Goal: Task Accomplishment & Management: Use online tool/utility

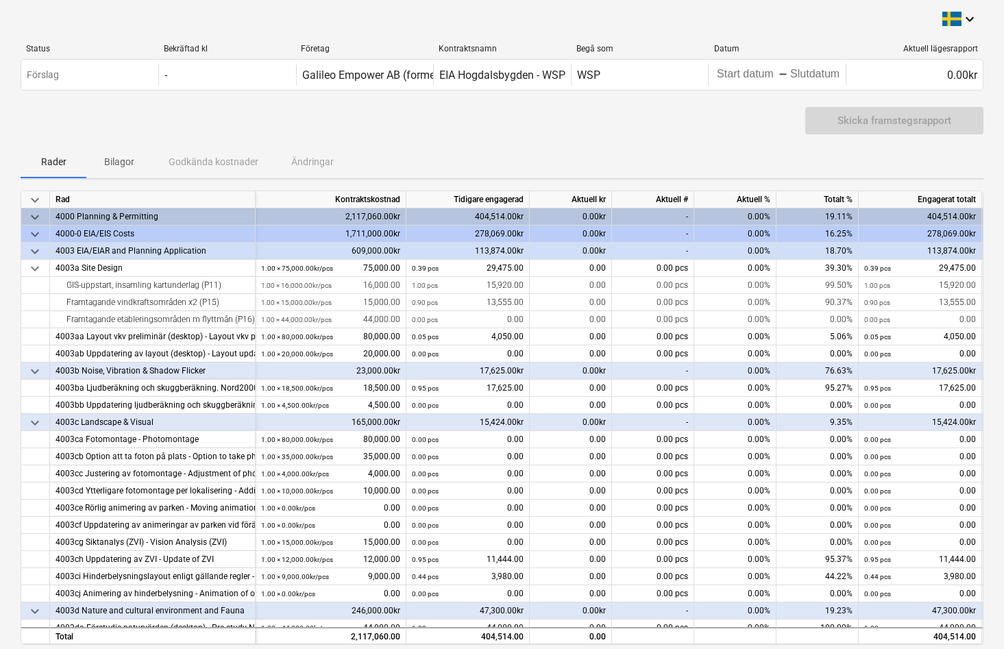
click at [35, 219] on span "keyboard_arrow_down" at bounding box center [35, 217] width 16 height 16
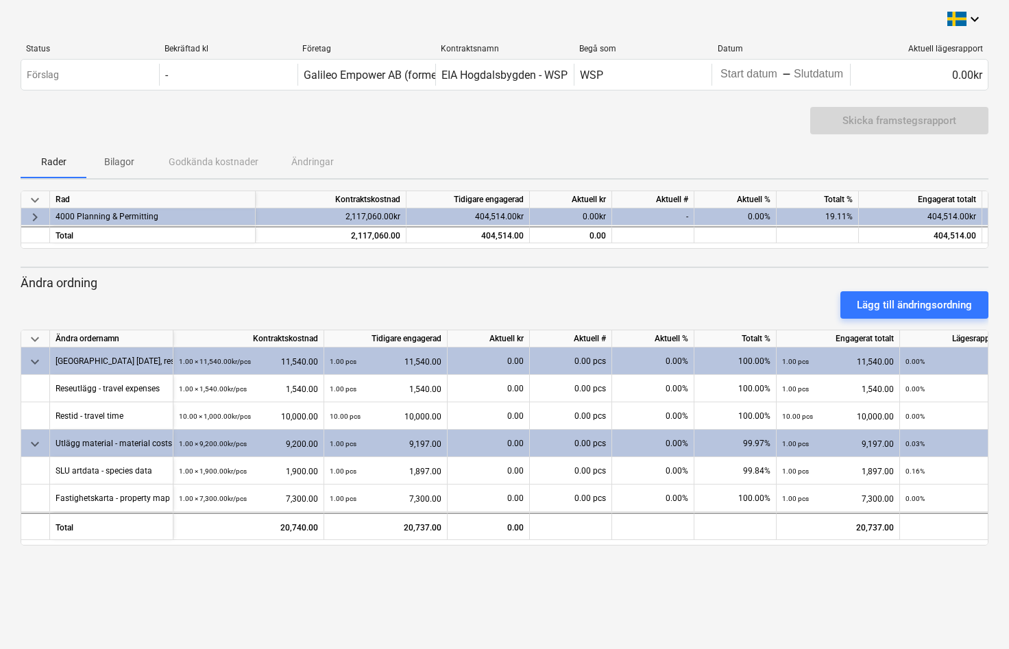
click at [35, 220] on span "keyboard_arrow_right" at bounding box center [35, 217] width 16 height 16
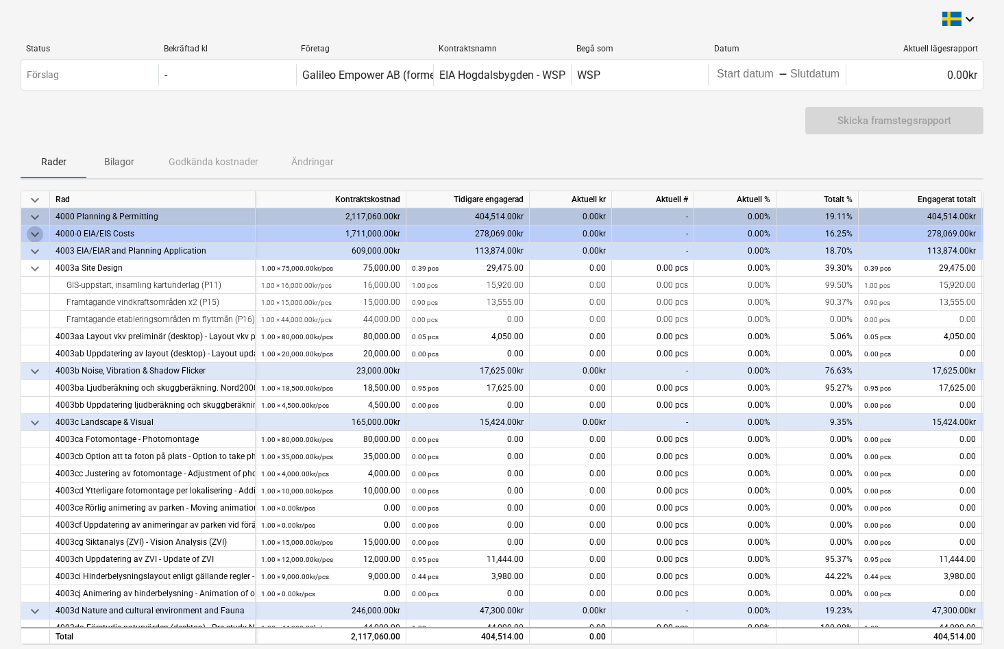
click at [35, 234] on span "keyboard_arrow_down" at bounding box center [35, 234] width 16 height 16
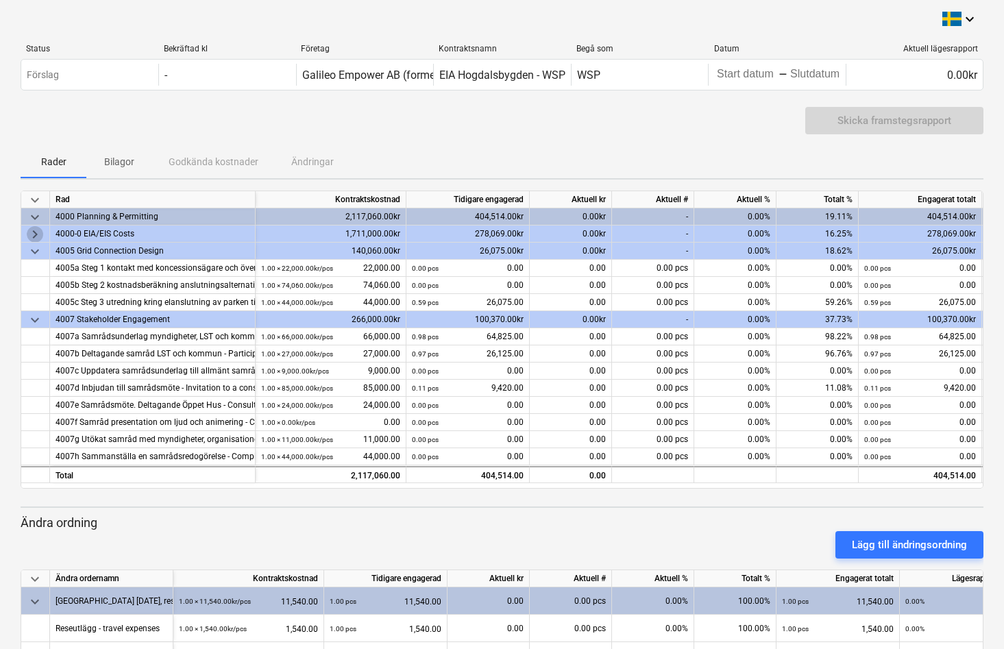
click at [34, 232] on span "keyboard_arrow_right" at bounding box center [35, 234] width 16 height 16
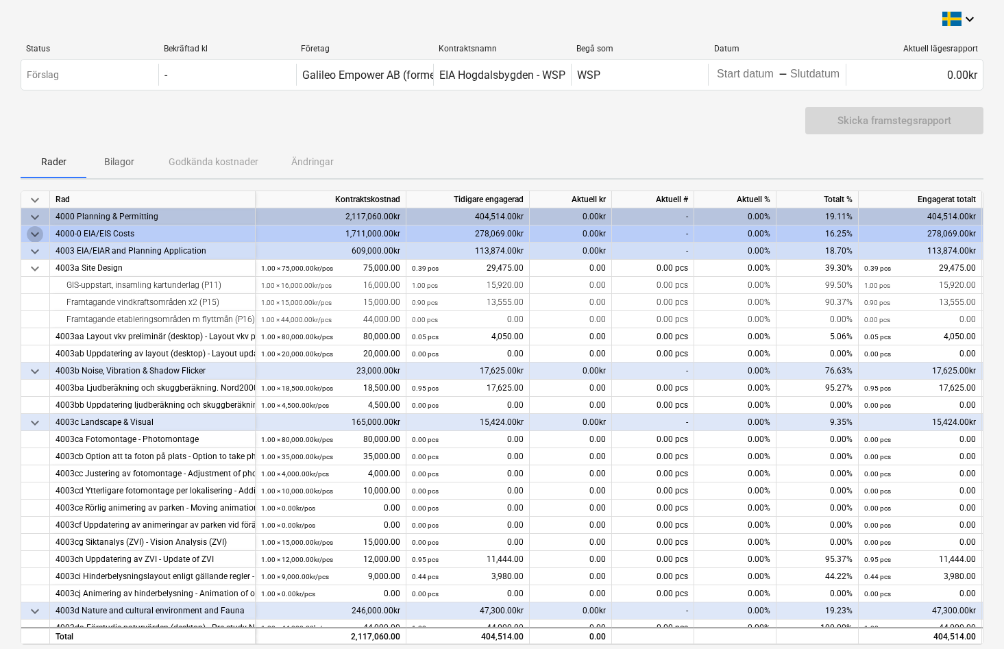
click at [35, 234] on span "keyboard_arrow_down" at bounding box center [35, 234] width 16 height 16
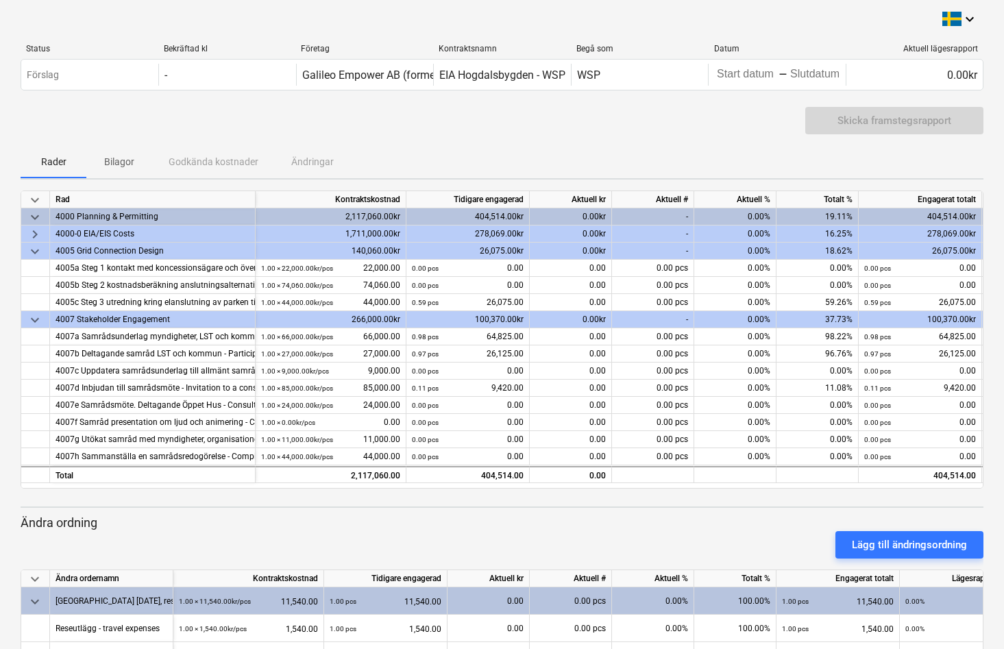
click at [34, 231] on span "keyboard_arrow_right" at bounding box center [35, 234] width 16 height 16
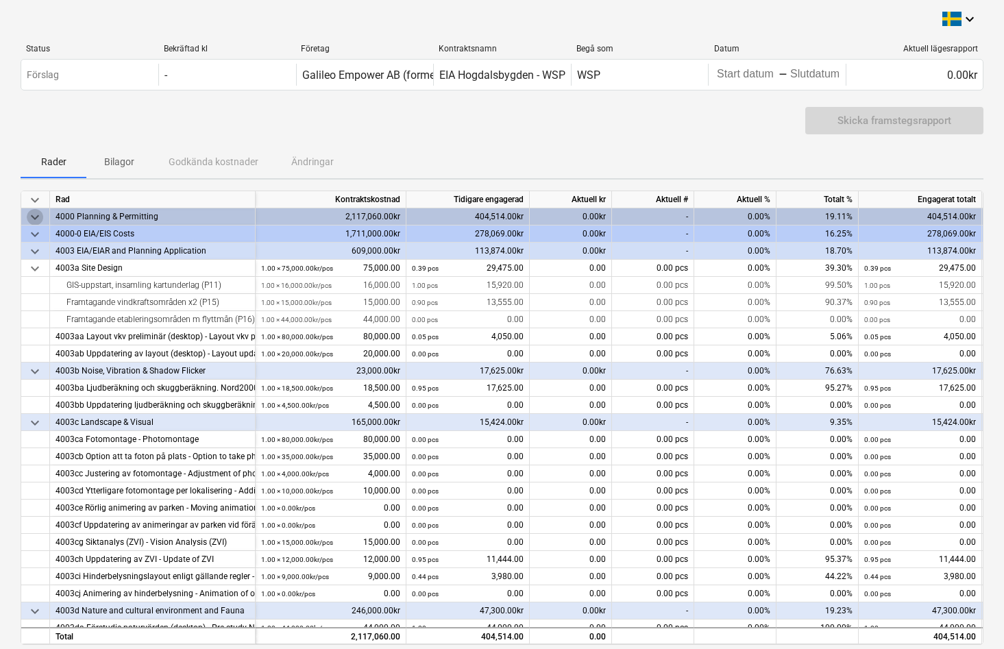
click at [34, 217] on span "keyboard_arrow_down" at bounding box center [35, 217] width 16 height 16
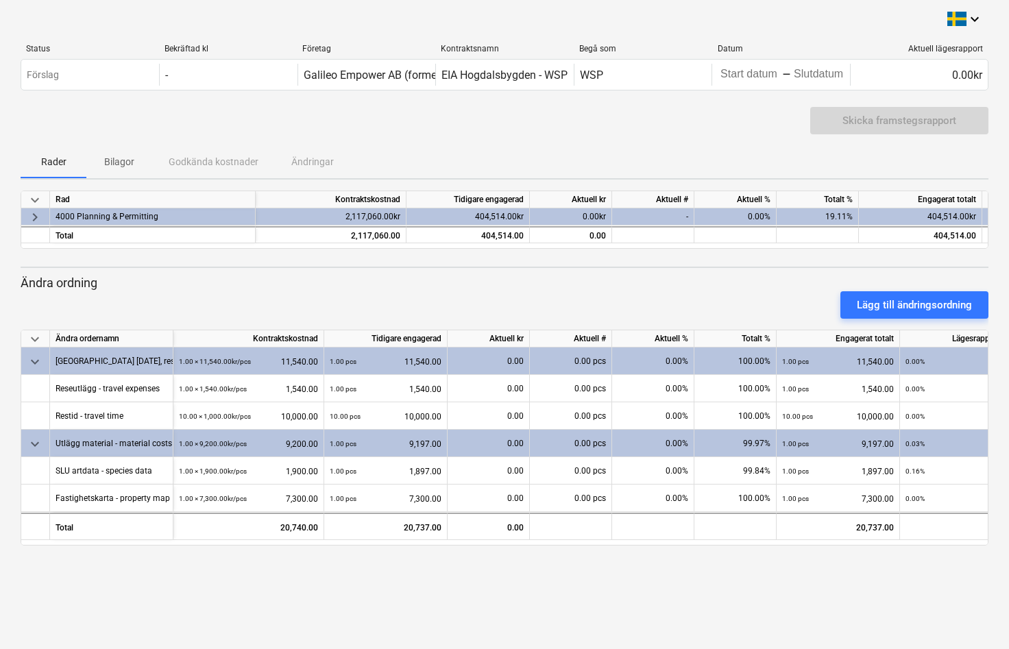
click at [36, 217] on span "keyboard_arrow_right" at bounding box center [35, 217] width 16 height 16
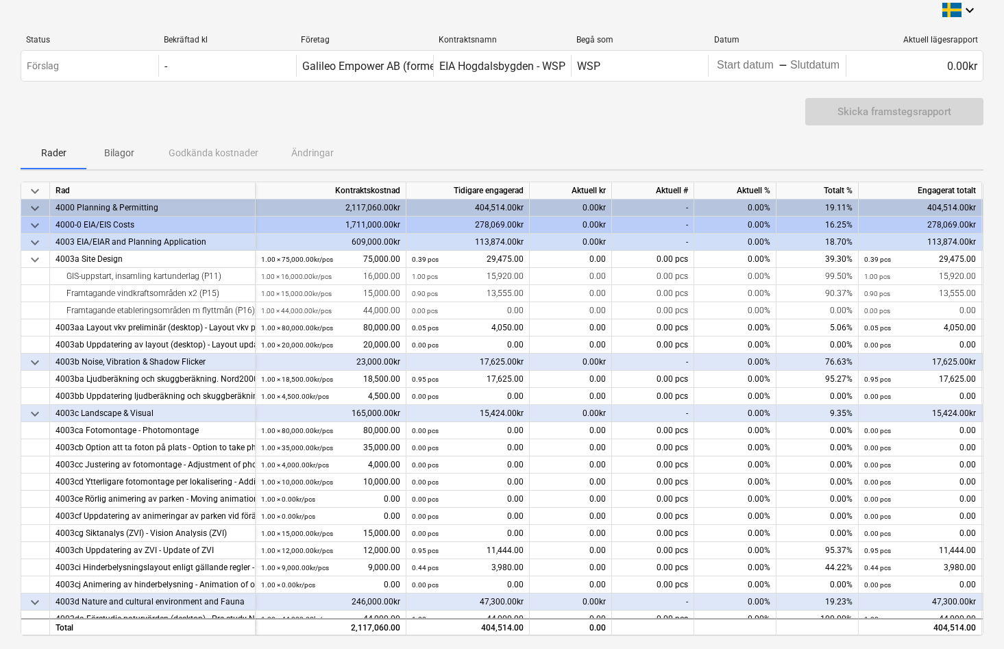
scroll to position [6, 0]
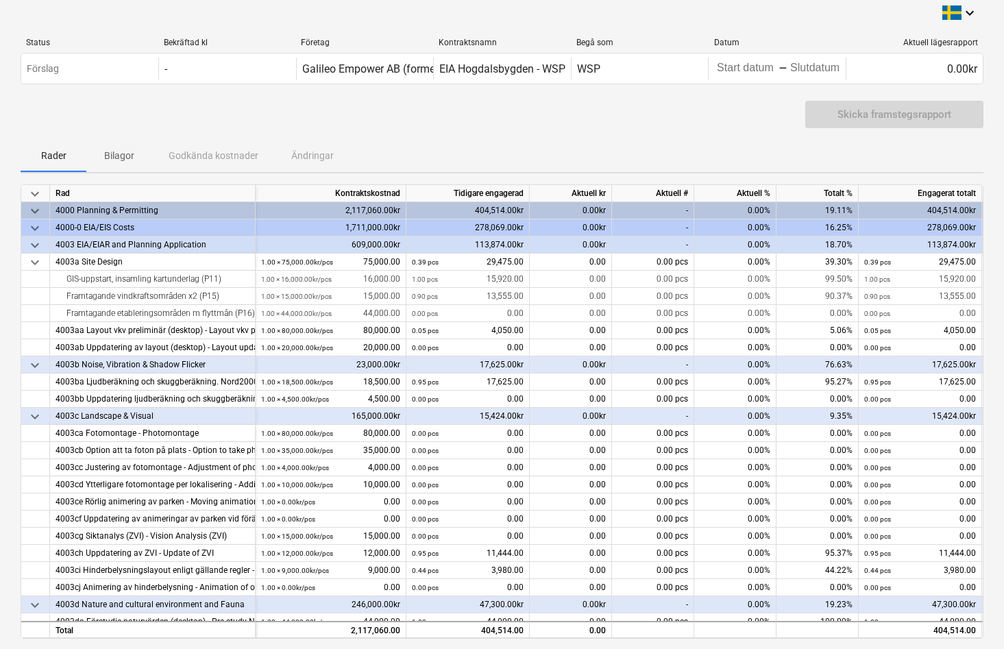
click at [32, 228] on span "keyboard_arrow_down" at bounding box center [35, 228] width 16 height 16
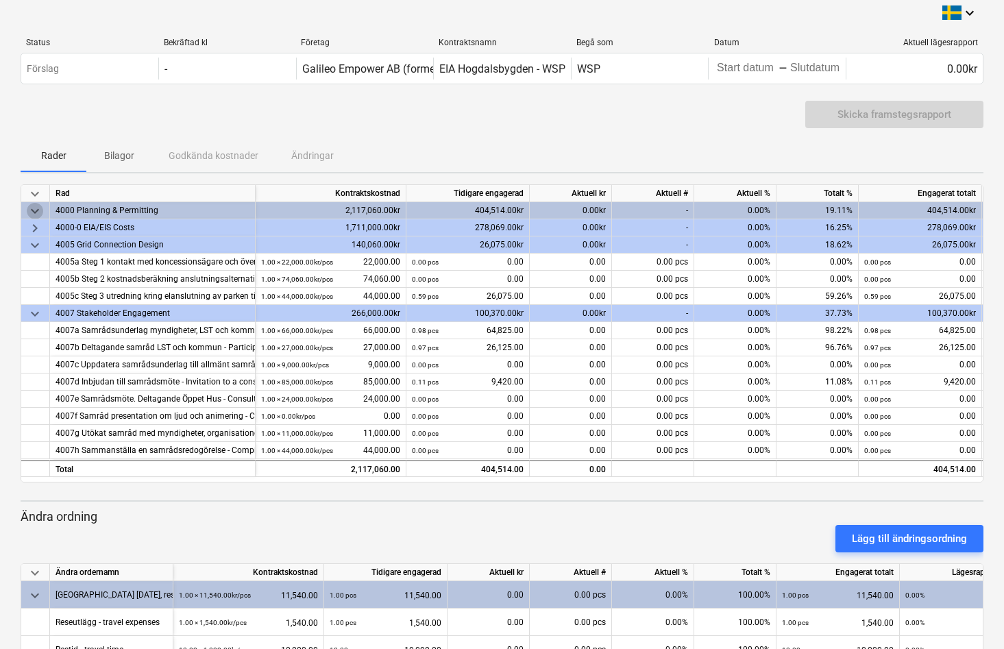
click at [35, 213] on span "keyboard_arrow_down" at bounding box center [35, 211] width 16 height 16
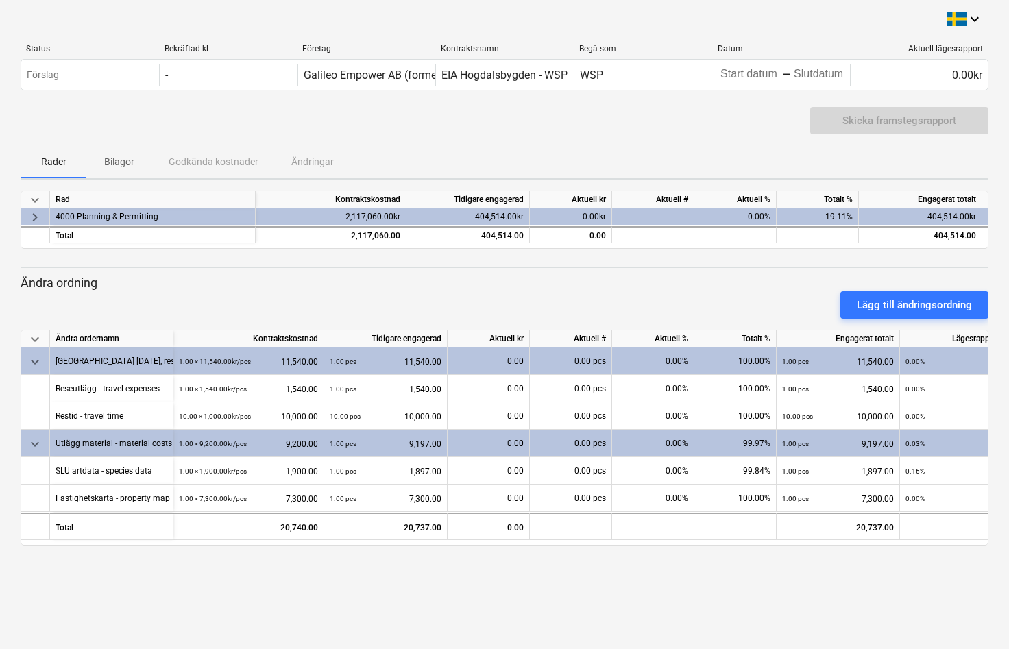
click at [34, 217] on span "keyboard_arrow_right" at bounding box center [35, 217] width 16 height 16
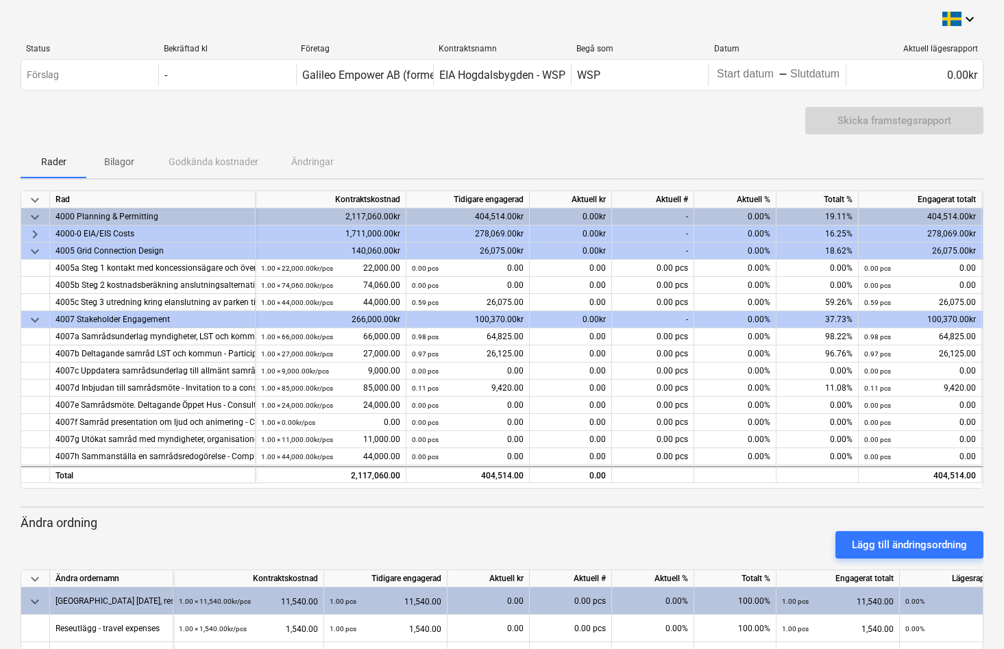
click at [38, 236] on span "keyboard_arrow_right" at bounding box center [35, 234] width 16 height 16
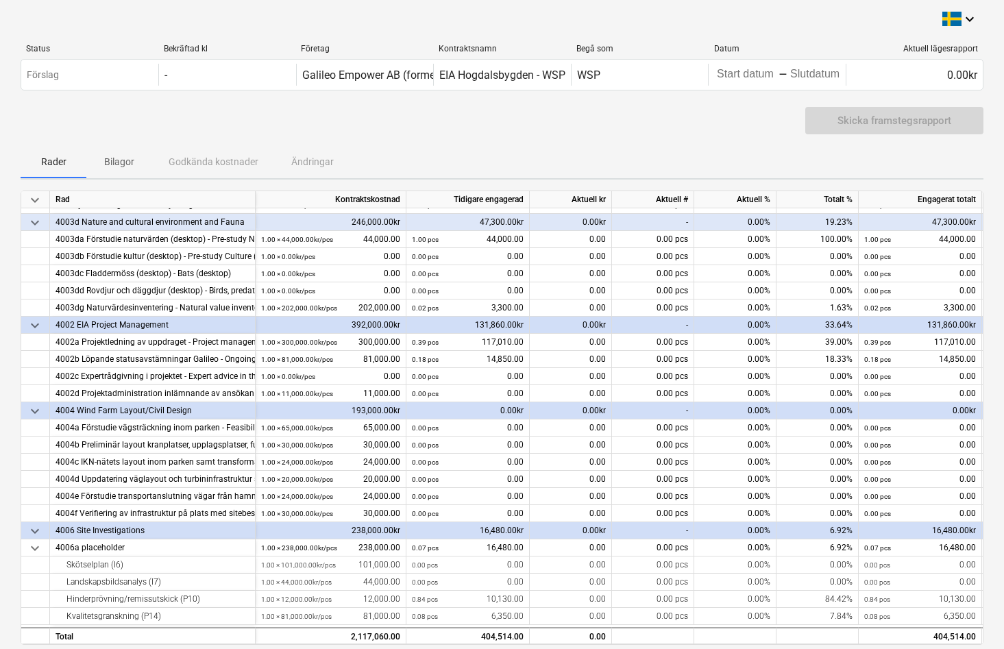
scroll to position [411, 0]
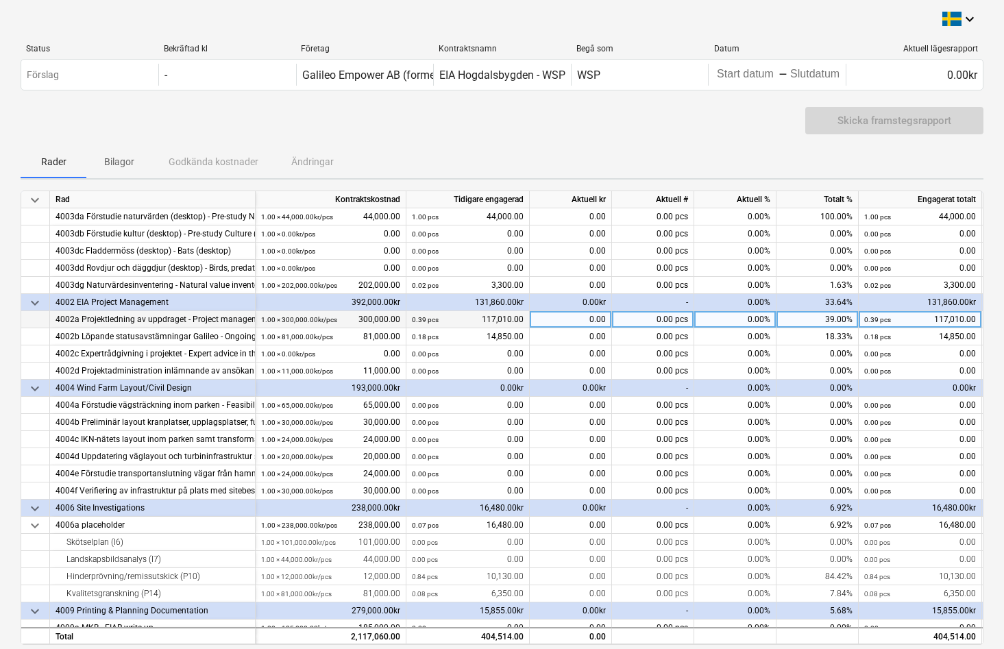
click at [582, 320] on div "0.00" at bounding box center [571, 319] width 82 height 17
type input "15700"
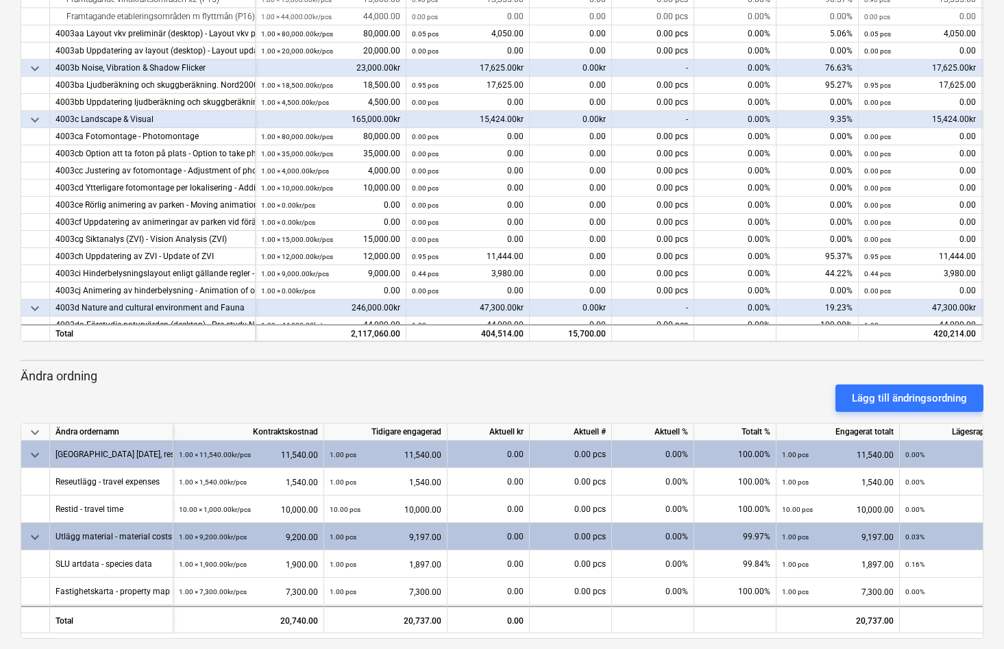
scroll to position [315, 0]
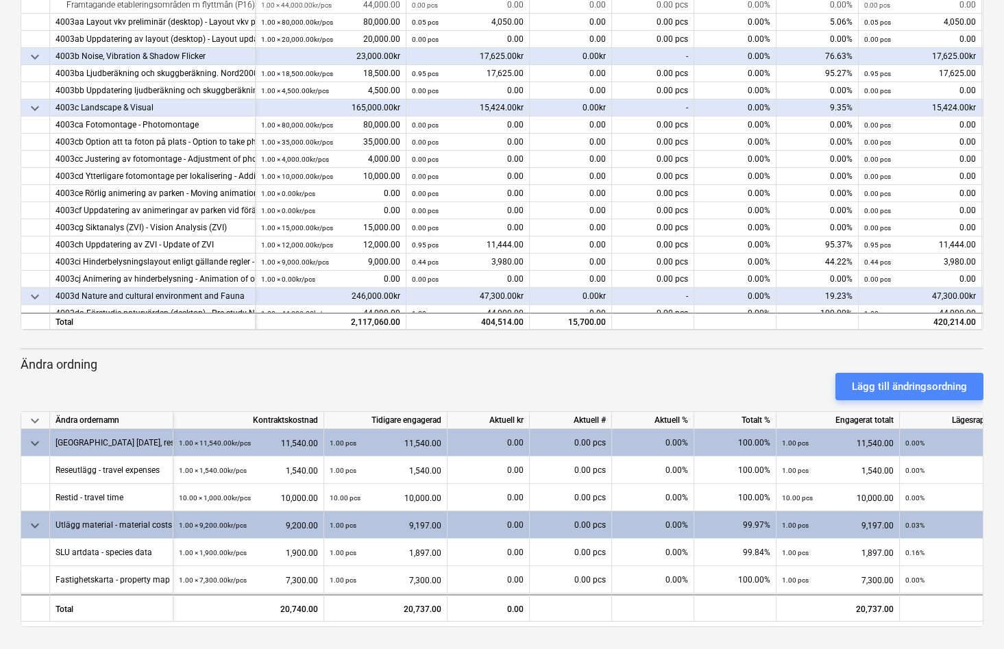
click at [890, 387] on div "Lägg till ändringsordning" at bounding box center [909, 387] width 115 height 18
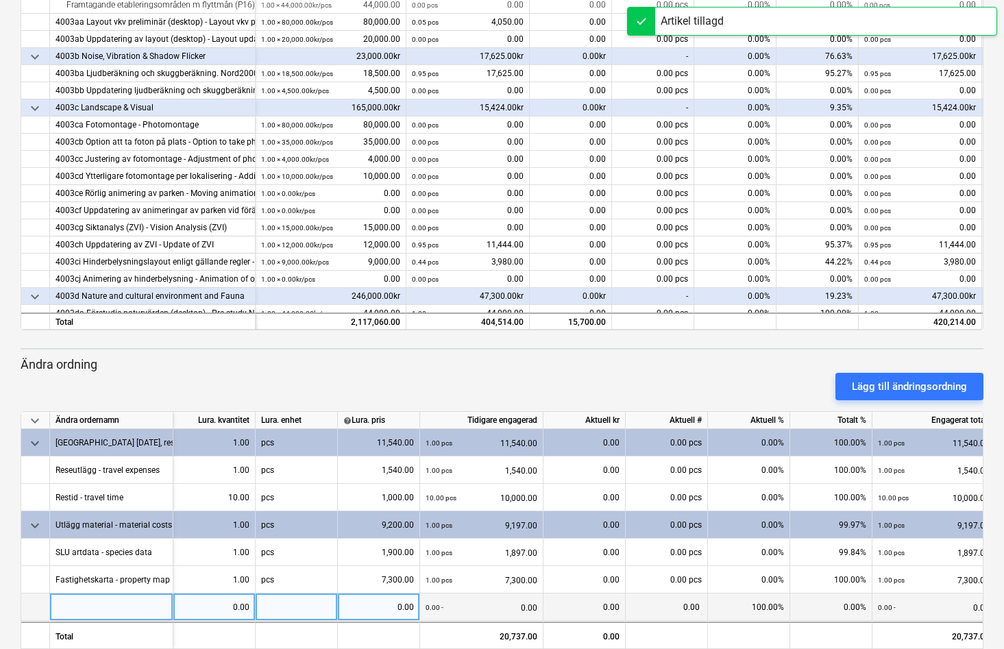
click at [82, 611] on div at bounding box center [111, 607] width 123 height 27
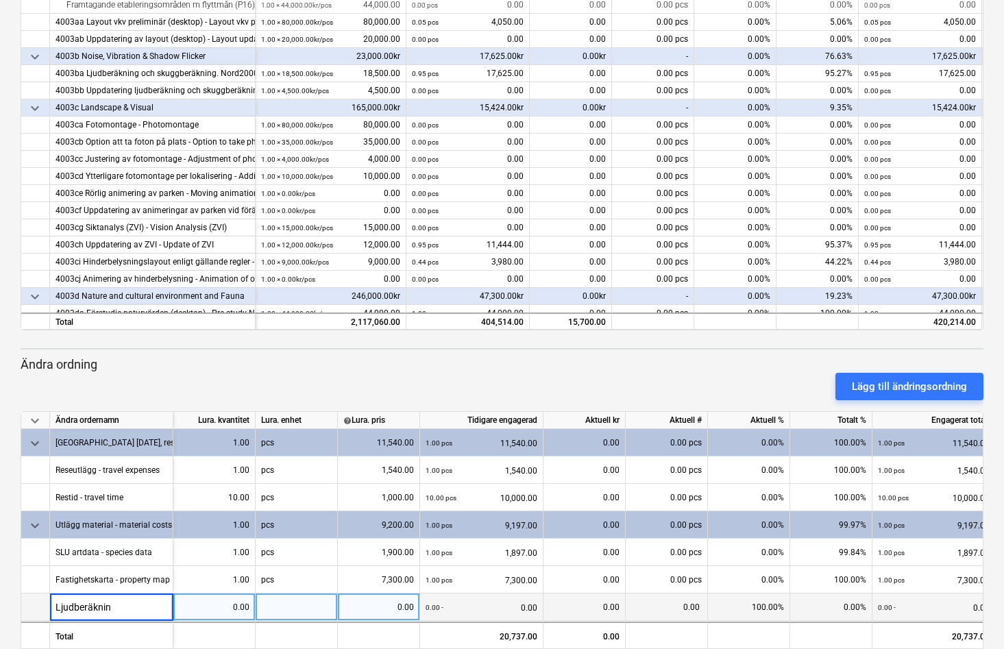
type input "Ljudberäkning"
click at [234, 610] on div "0.00" at bounding box center [214, 607] width 71 height 27
click at [232, 608] on div "0.00" at bounding box center [214, 607] width 71 height 27
type input "1"
click at [266, 607] on div at bounding box center [297, 607] width 82 height 27
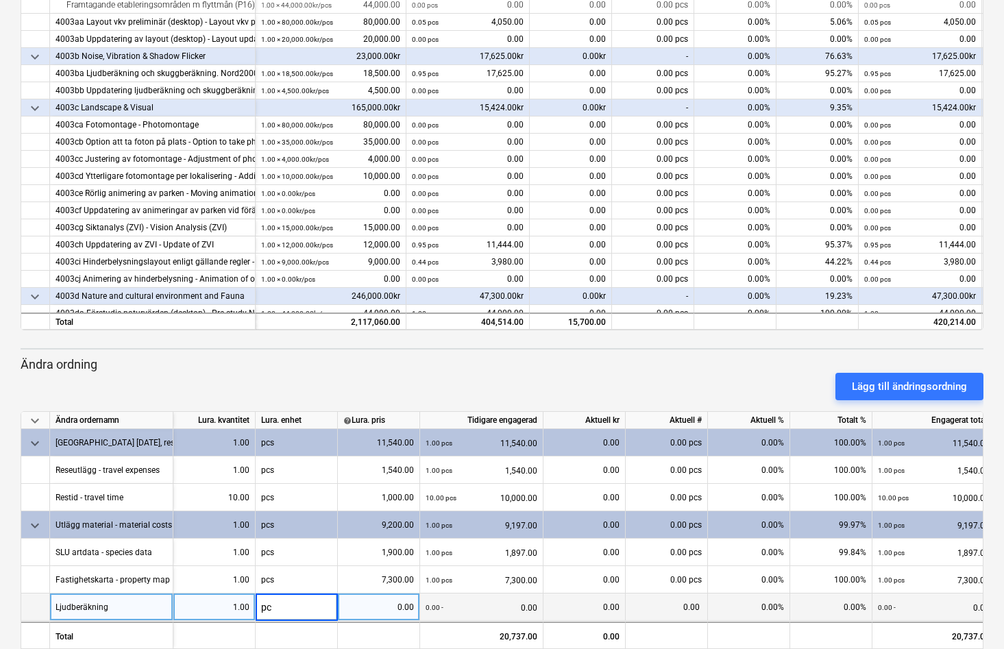
type input "pcs"
click at [402, 610] on div "0.00" at bounding box center [378, 607] width 71 height 27
type input "14950"
click at [605, 603] on div "0.00" at bounding box center [584, 607] width 71 height 27
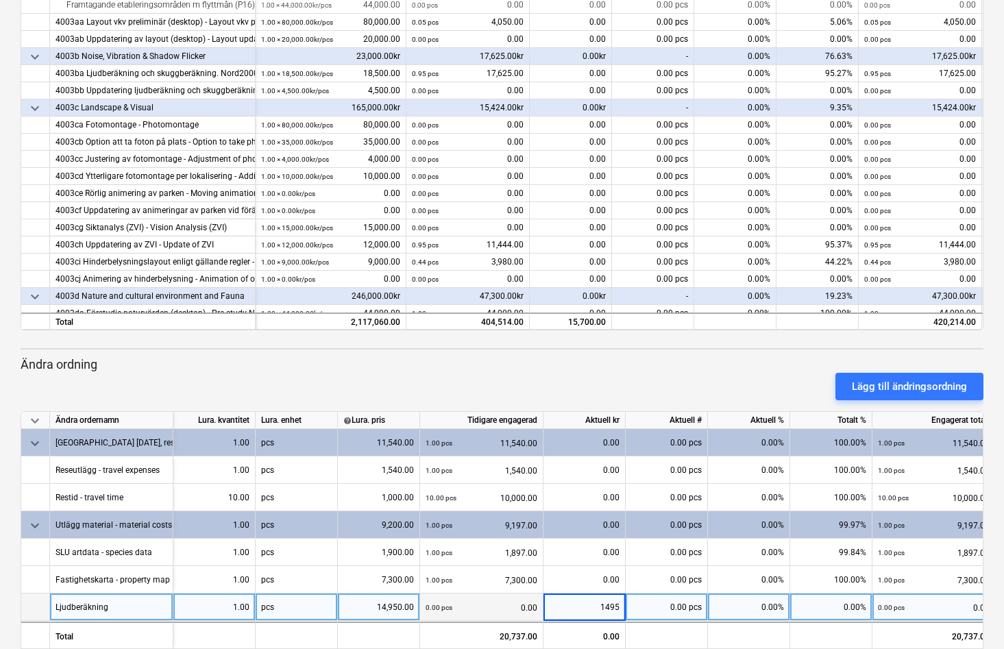
type input "14950"
click at [121, 607] on div "Ljudberäkning" at bounding box center [111, 607] width 123 height 27
click at [121, 607] on input "Ljudberäkning" at bounding box center [111, 607] width 123 height 27
type input "Ljudberäkning"
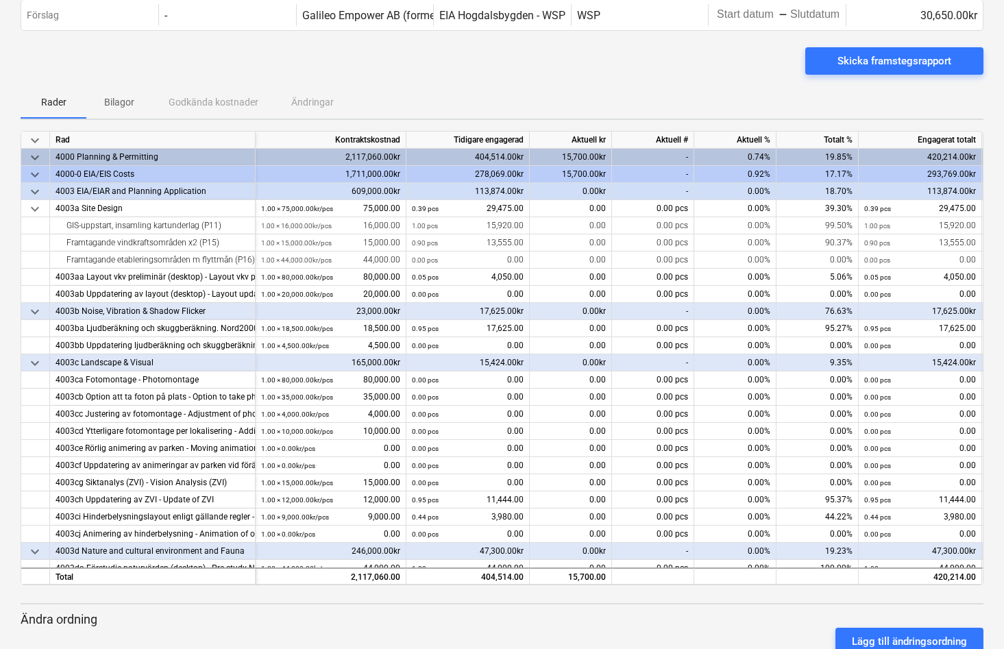
scroll to position [53, 0]
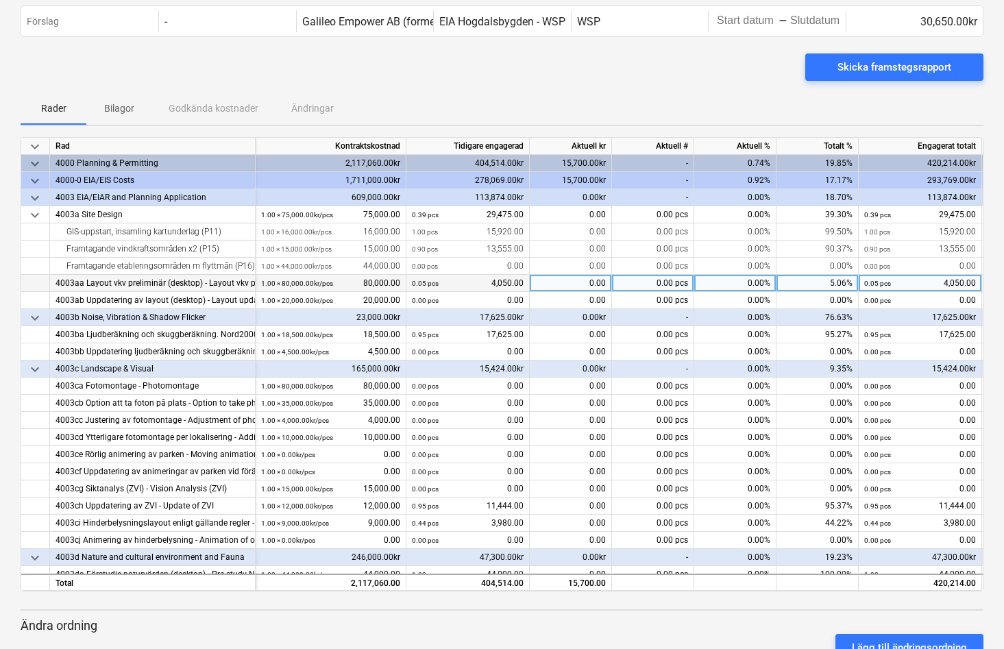
click at [595, 284] on div "0.00" at bounding box center [571, 283] width 82 height 17
type input "38850"
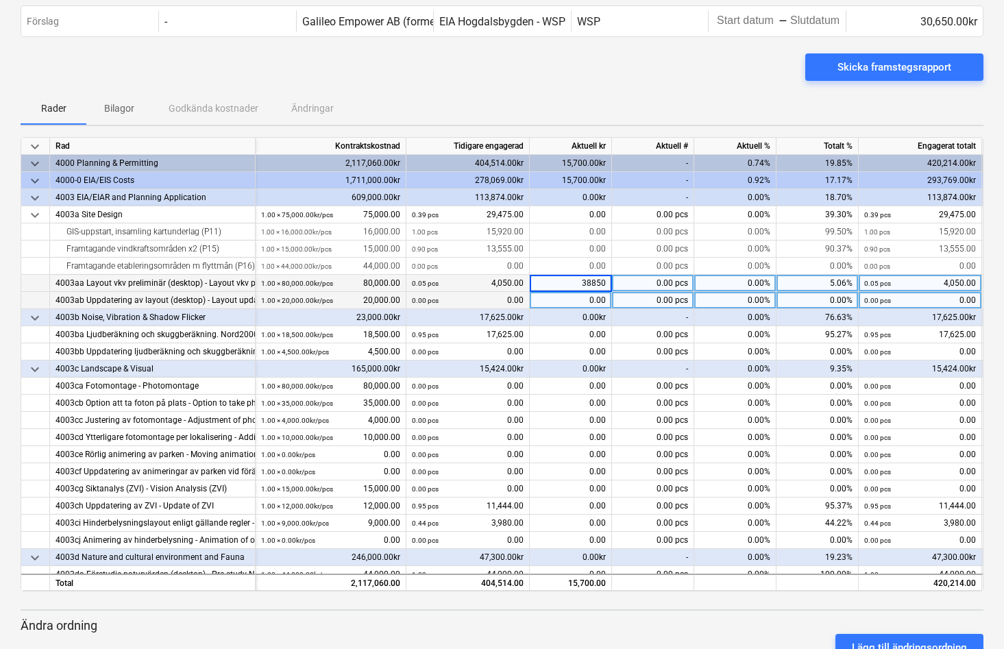
click at [579, 297] on div "0.00" at bounding box center [571, 300] width 82 height 17
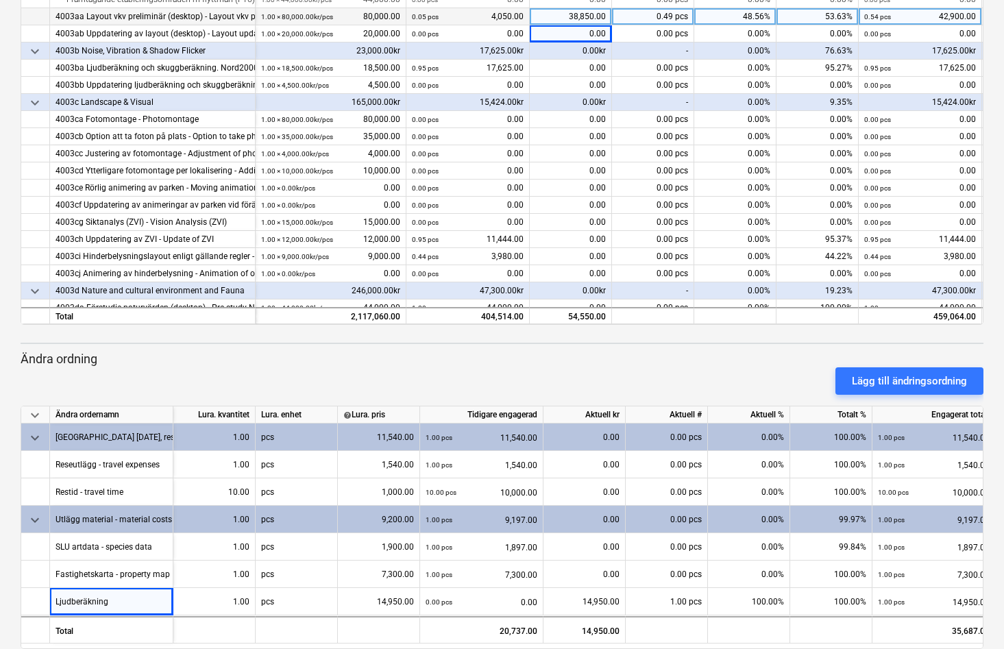
scroll to position [342, 0]
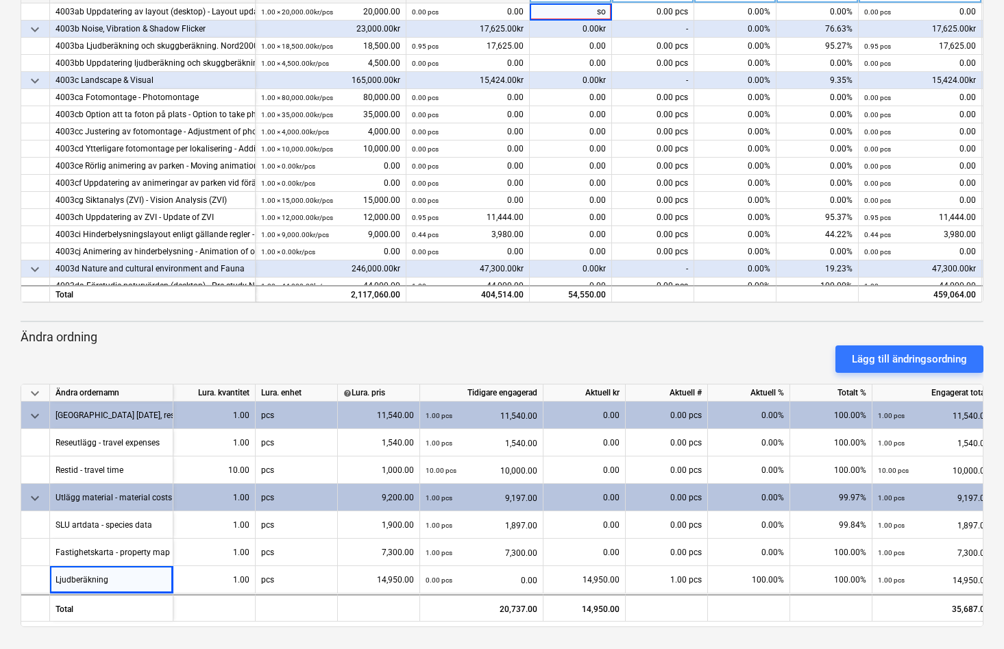
type input "s"
